Goal: Information Seeking & Learning: Learn about a topic

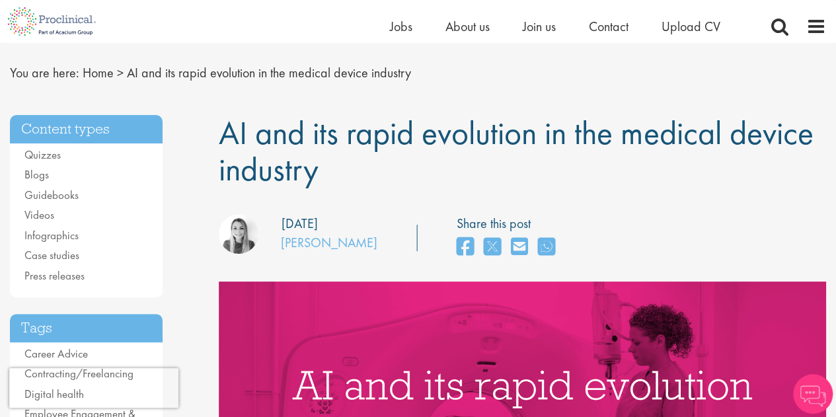
scroll to position [66, 0]
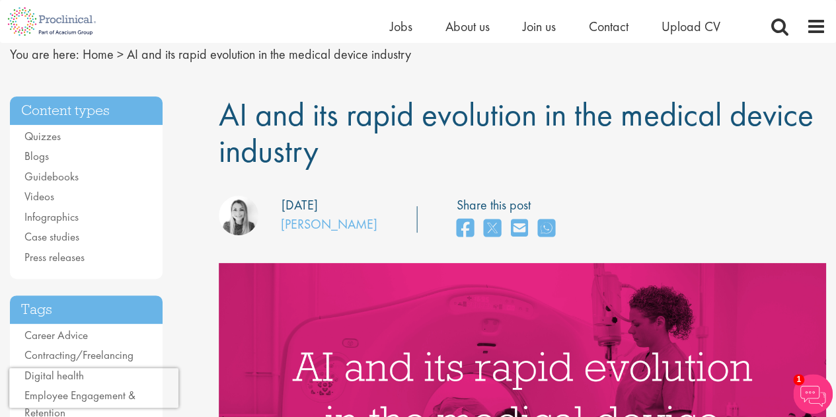
drag, startPoint x: 317, startPoint y: 149, endPoint x: 215, endPoint y: 103, distance: 112.3
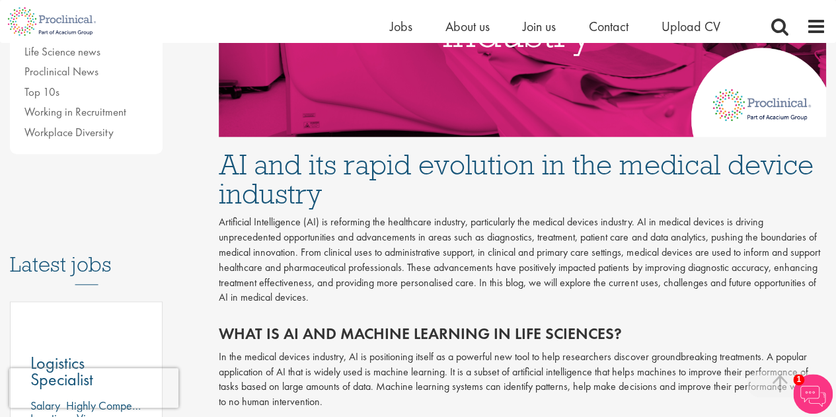
scroll to position [528, 0]
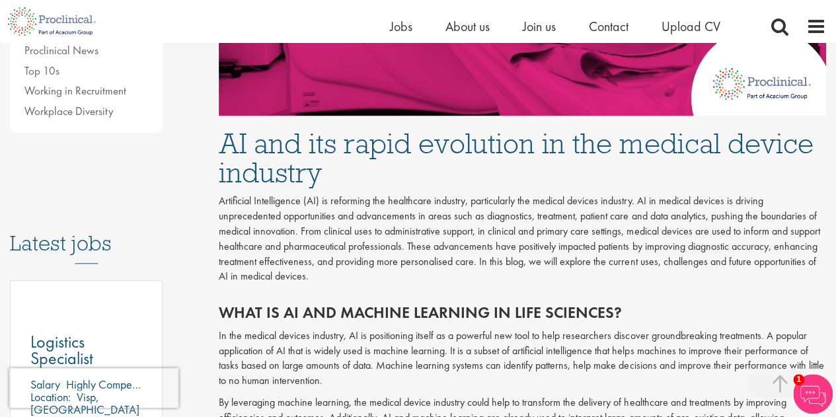
click at [203, 155] on div "Content types Quizzes Blogs Guidebooks Videos Infographics Case studies Press r…" at bounding box center [104, 197] width 209 height 1126
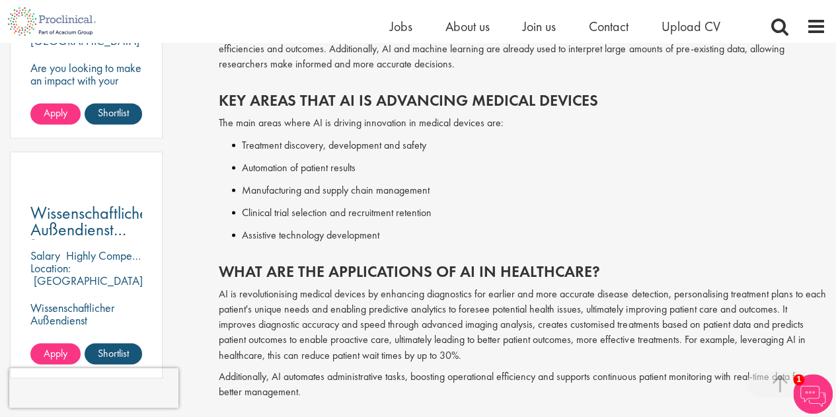
scroll to position [925, 0]
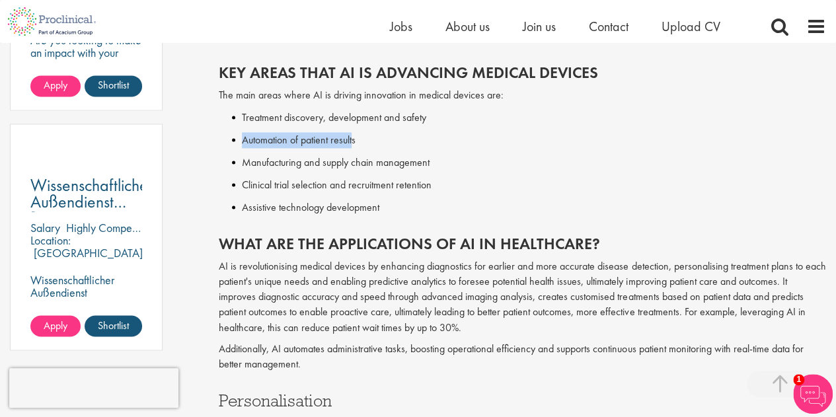
drag, startPoint x: 355, startPoint y: 141, endPoint x: 227, endPoint y: 137, distance: 128.2
click at [227, 137] on ul "Automation of patient results" at bounding box center [522, 140] width 607 height 16
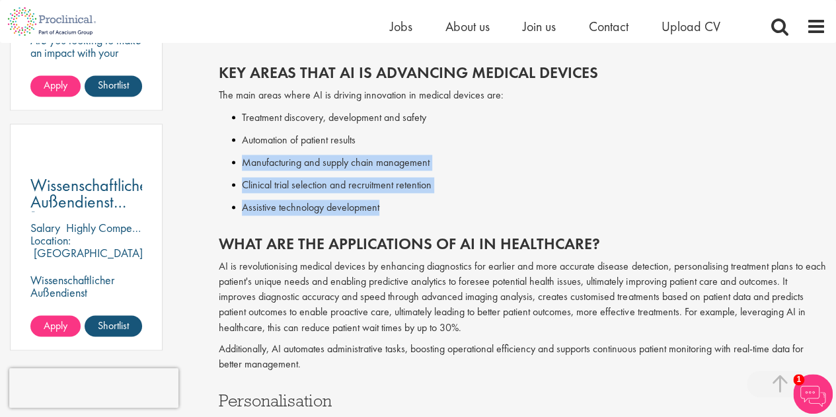
drag, startPoint x: 241, startPoint y: 163, endPoint x: 448, endPoint y: 217, distance: 213.6
click at [448, 217] on div "Key Areas That AI Is Advancing Medical Devices The main areas where AI is drivi…" at bounding box center [522, 136] width 627 height 171
click at [332, 178] on li "Clinical trial selection and recruitment retention" at bounding box center [529, 185] width 594 height 16
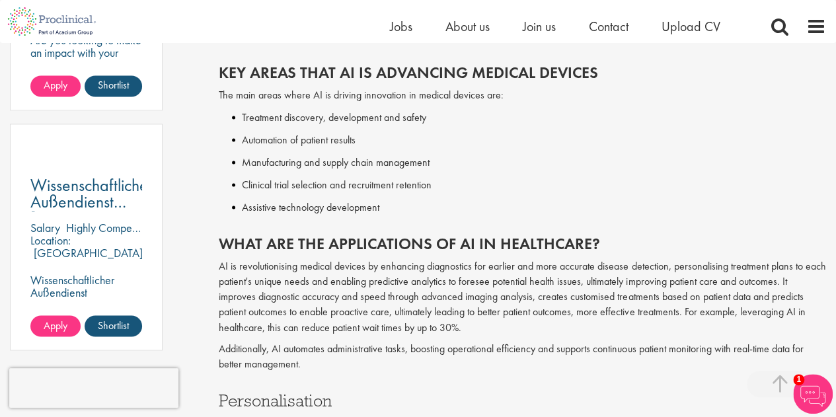
drag, startPoint x: 431, startPoint y: 164, endPoint x: 236, endPoint y: 175, distance: 194.5
click at [236, 175] on div "Key Areas That AI Is Advancing Medical Devices The main areas where AI is drivi…" at bounding box center [522, 136] width 627 height 171
click at [555, 107] on div "Key Areas That AI Is Advancing Medical Devices The main areas where AI is drivi…" at bounding box center [522, 136] width 627 height 171
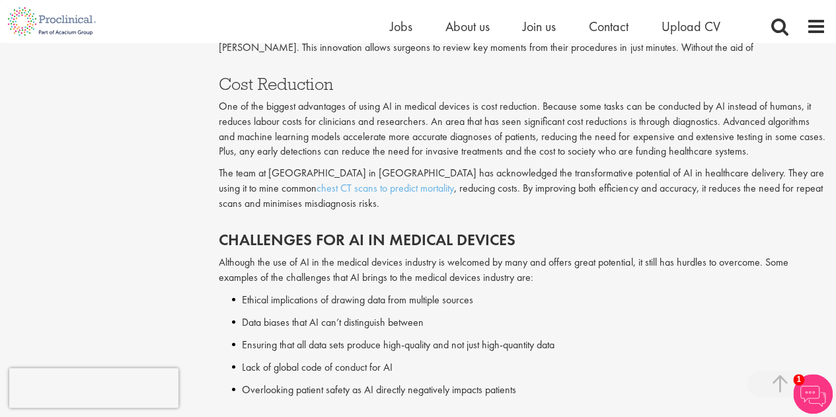
scroll to position [1783, 0]
